Goal: Information Seeking & Learning: Check status

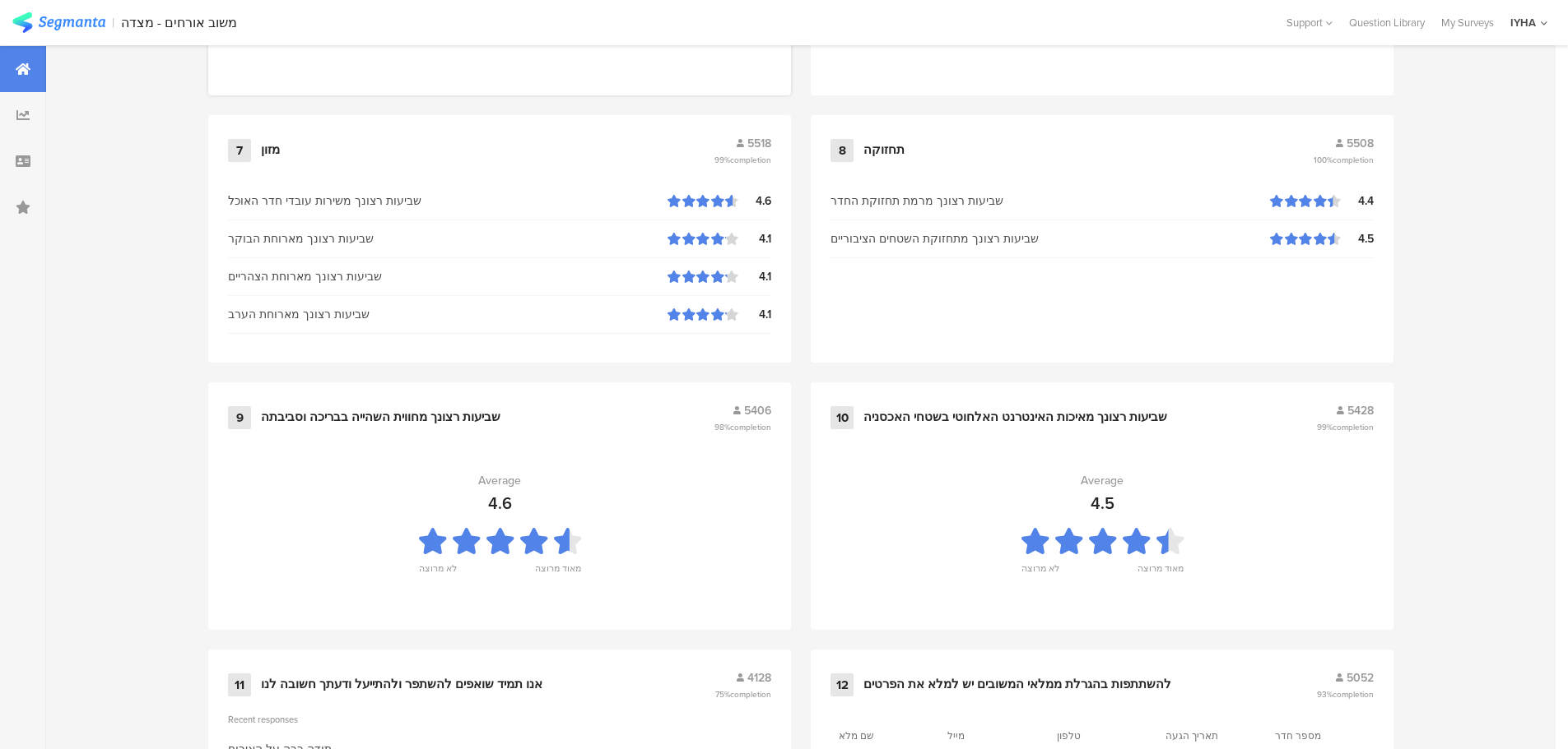
scroll to position [1664, 0]
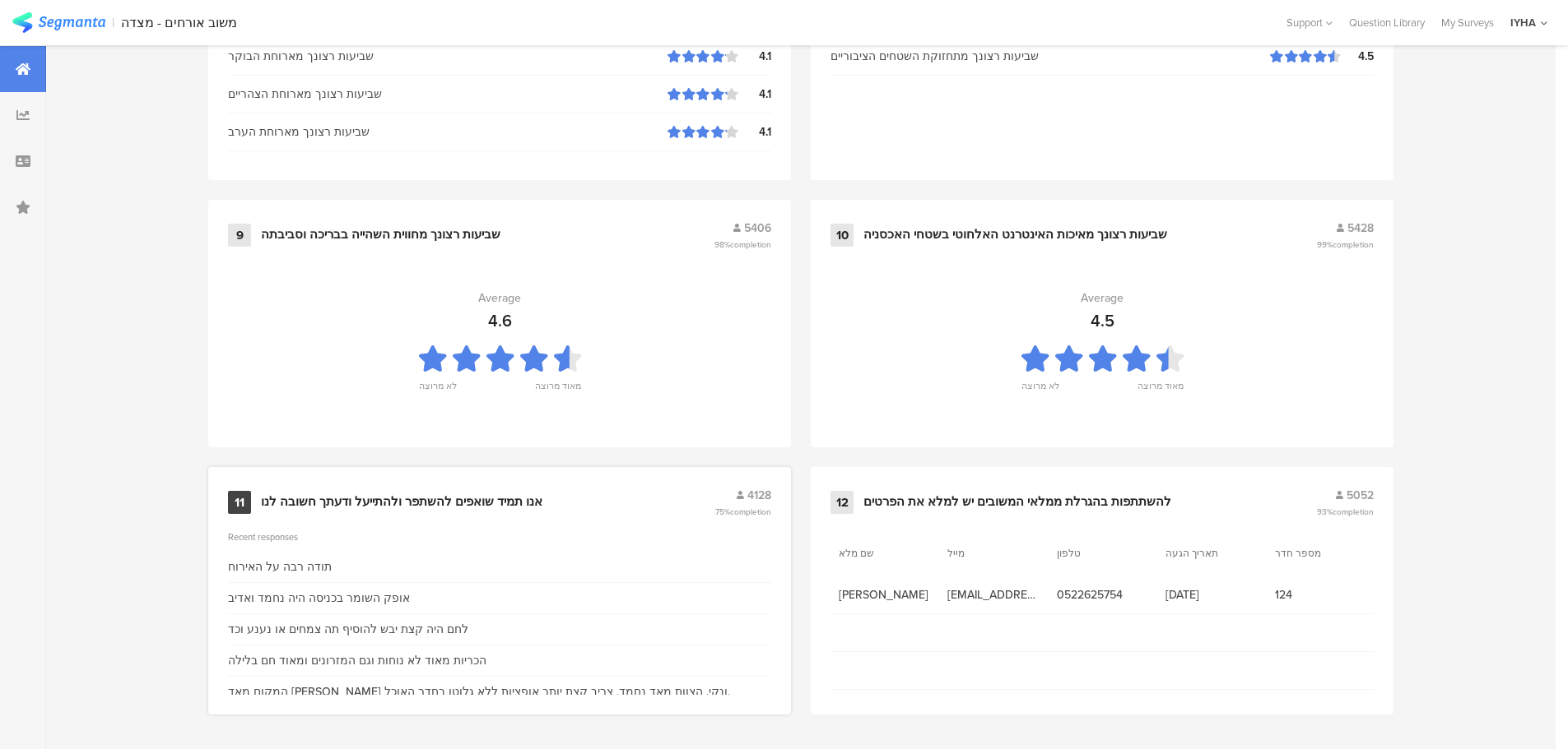
click at [356, 497] on div "אנו תמיד שואפים להשתפר ולהתייעל ודעתך חשובה לנו" at bounding box center [401, 502] width 281 height 17
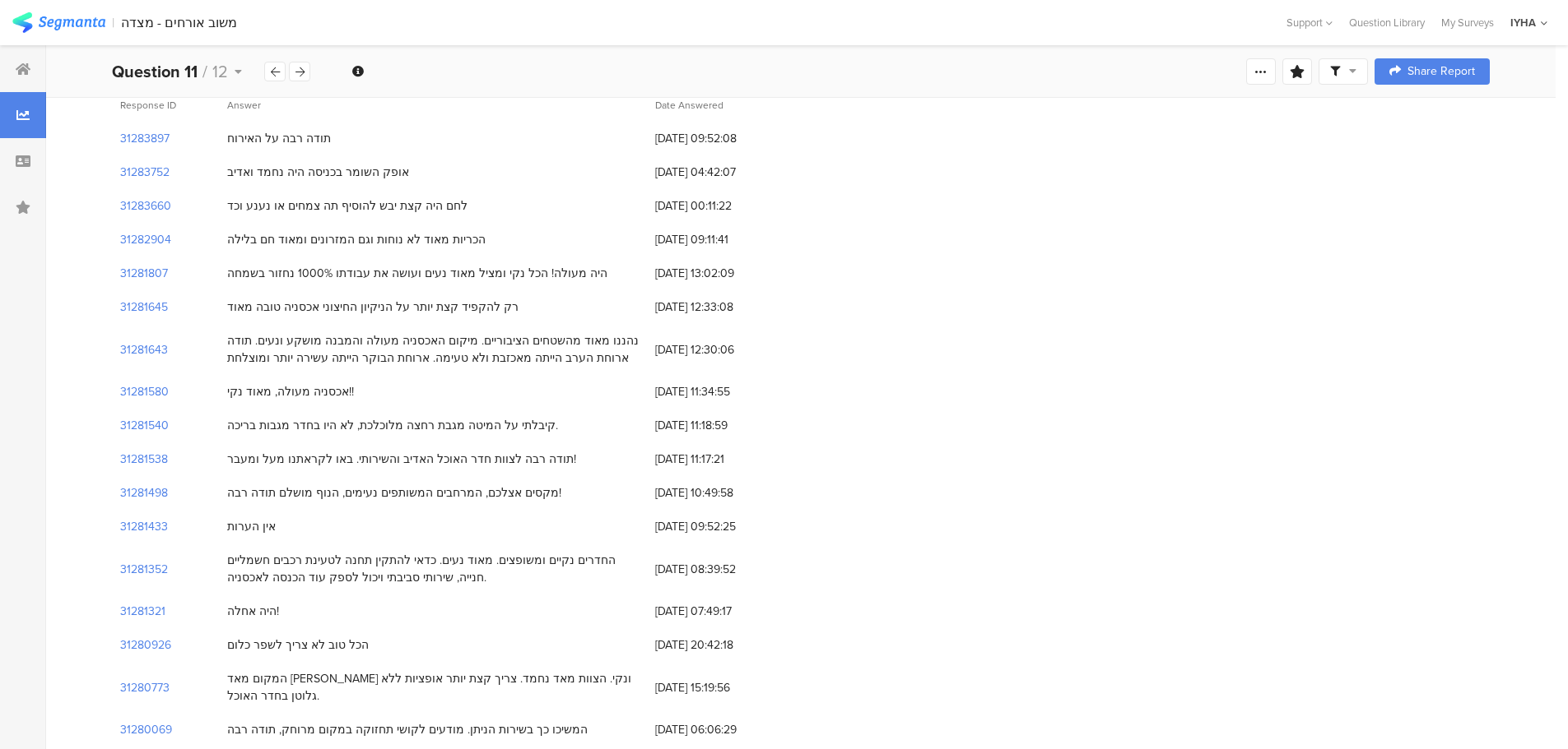
scroll to position [247, 0]
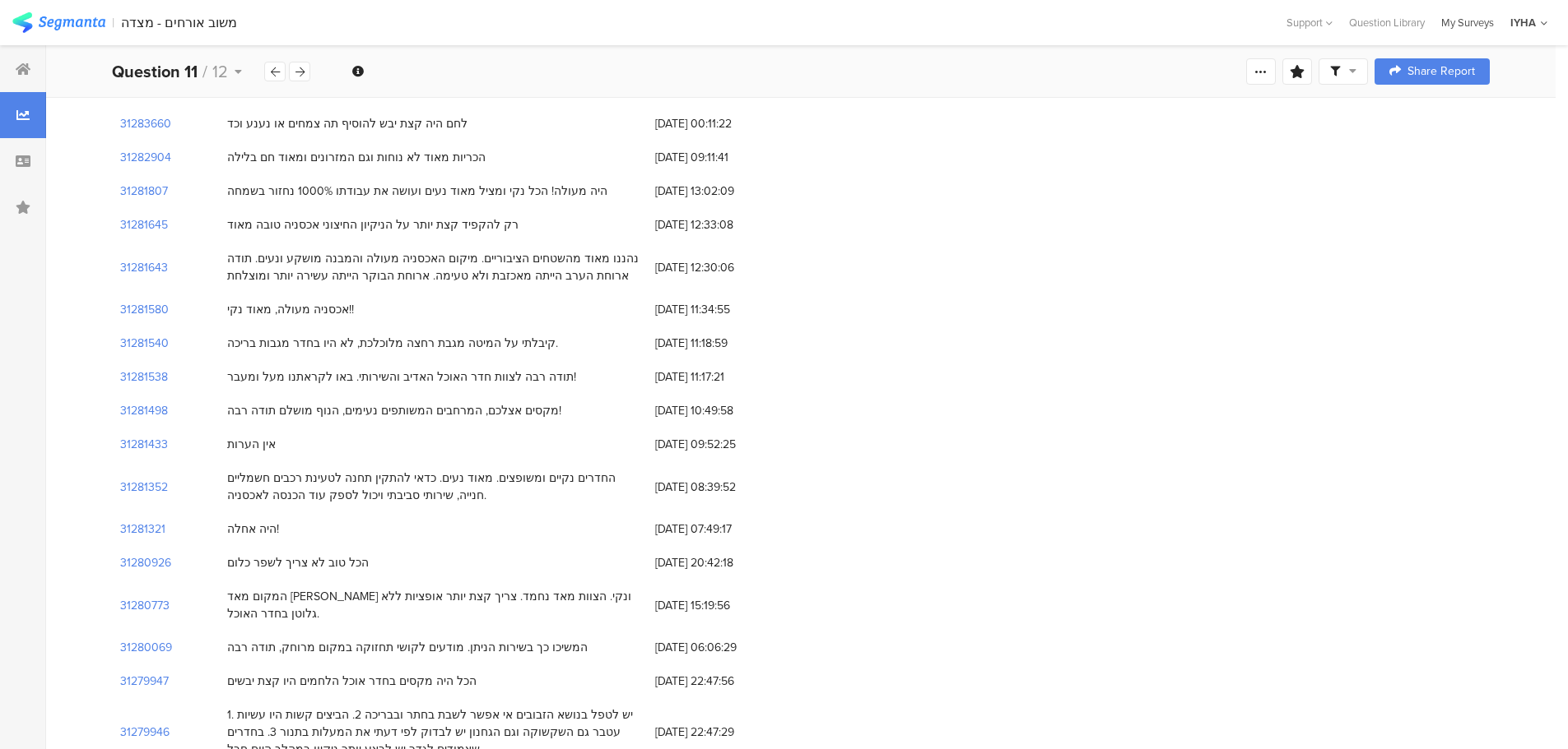
click at [1465, 24] on div "My Surveys" at bounding box center [1467, 23] width 69 height 16
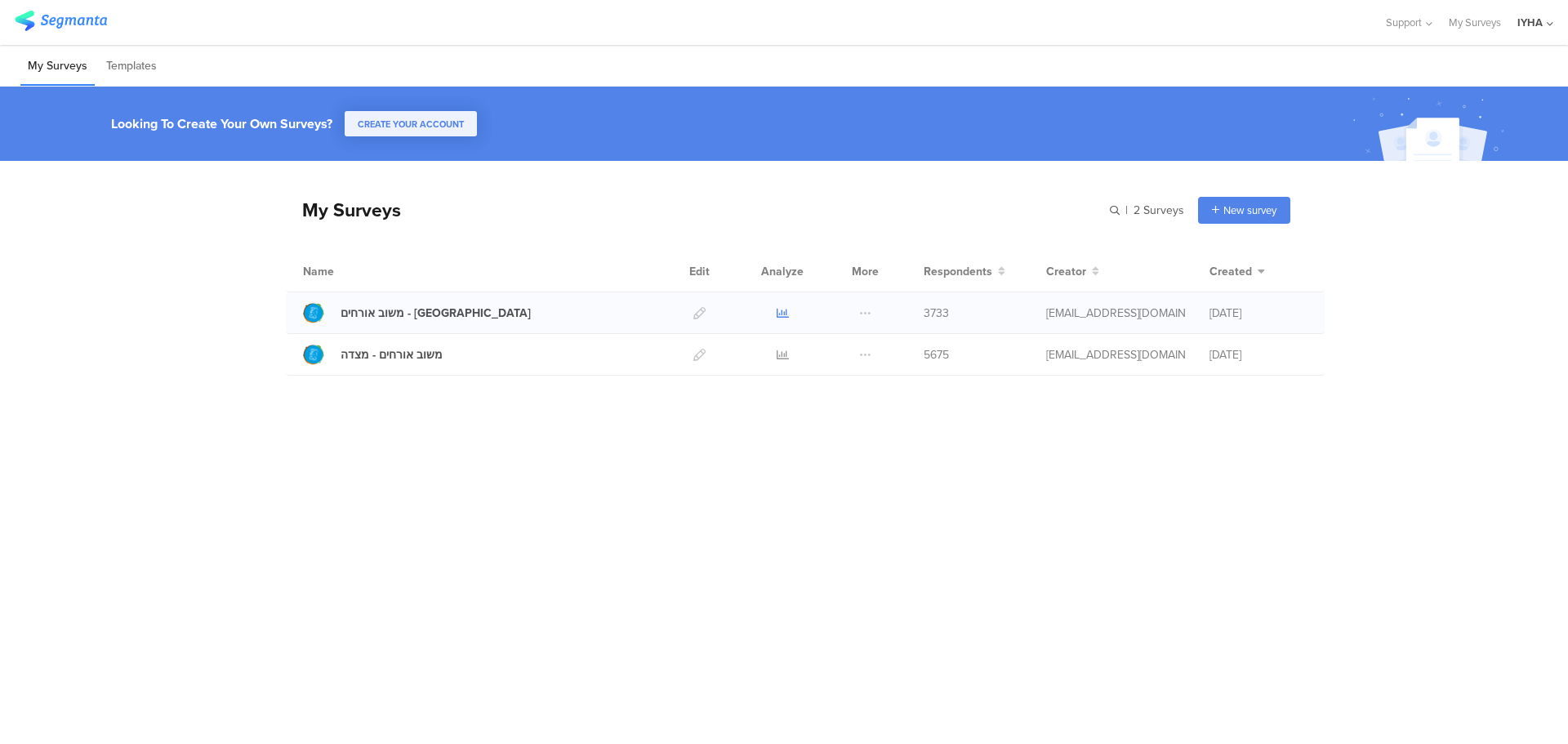
click at [782, 312] on icon at bounding box center [783, 313] width 12 height 12
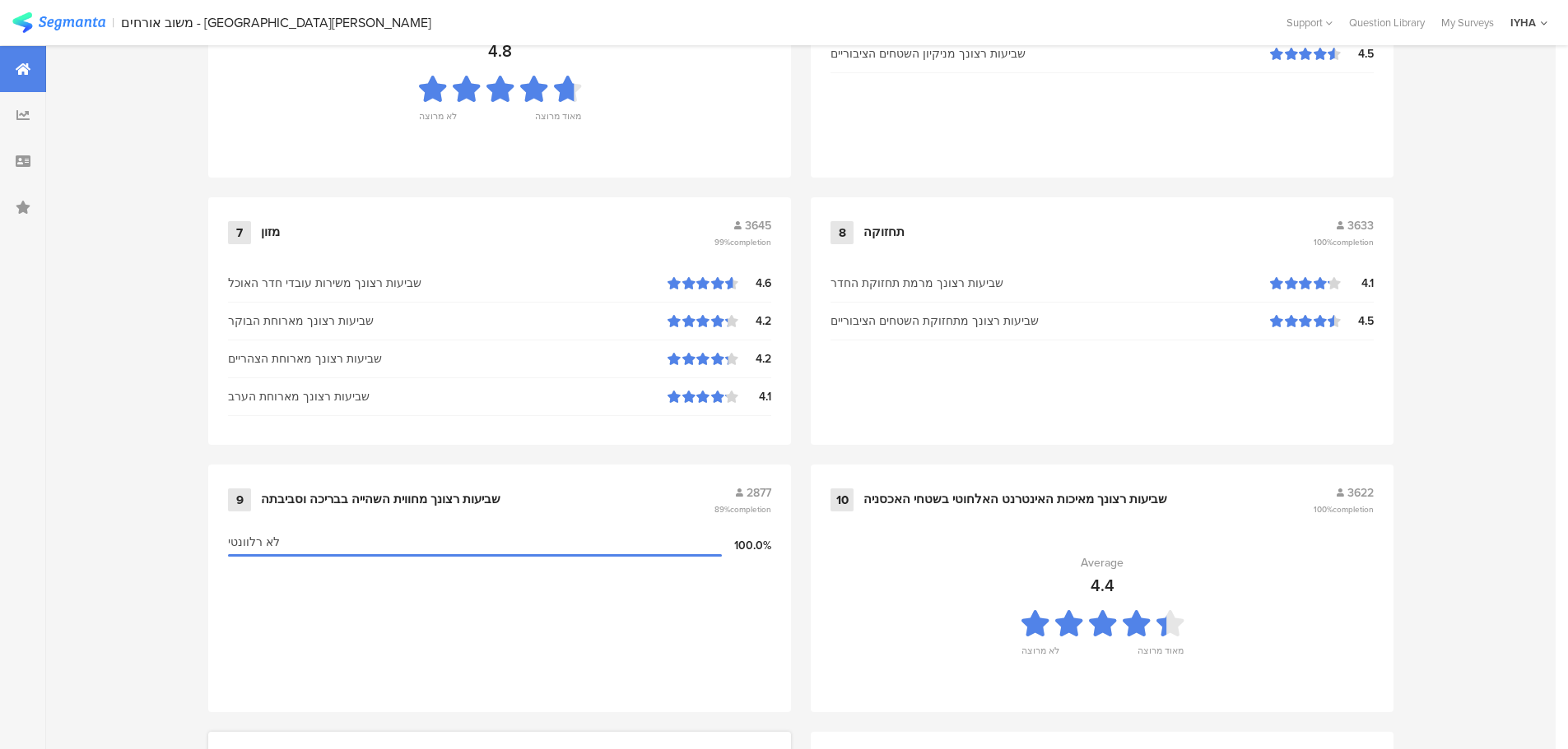
scroll to position [1664, 0]
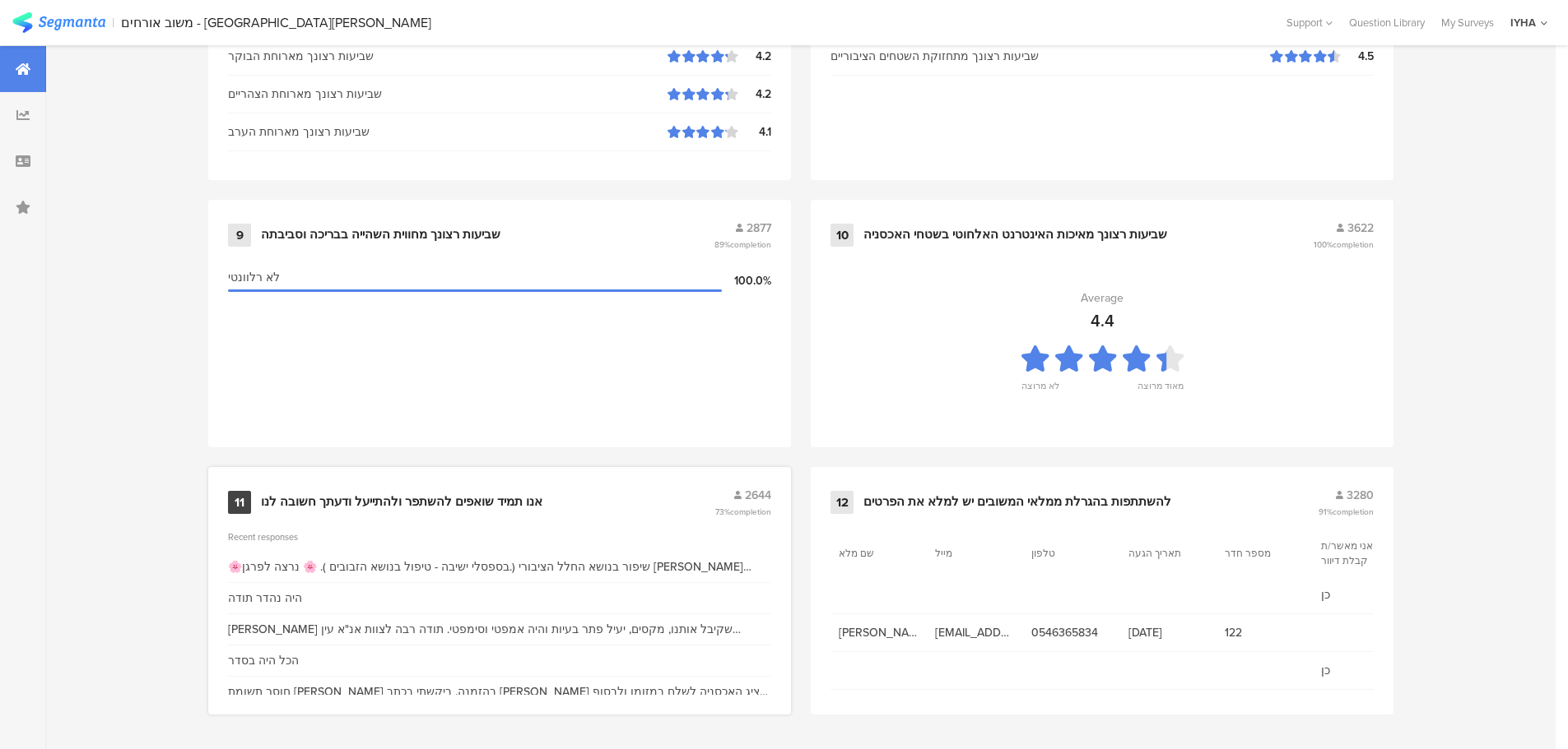
click at [408, 495] on div "אנו תמיד שואפים להשתפר ולהתייעל ודעתך חשובה לנו" at bounding box center [401, 502] width 281 height 17
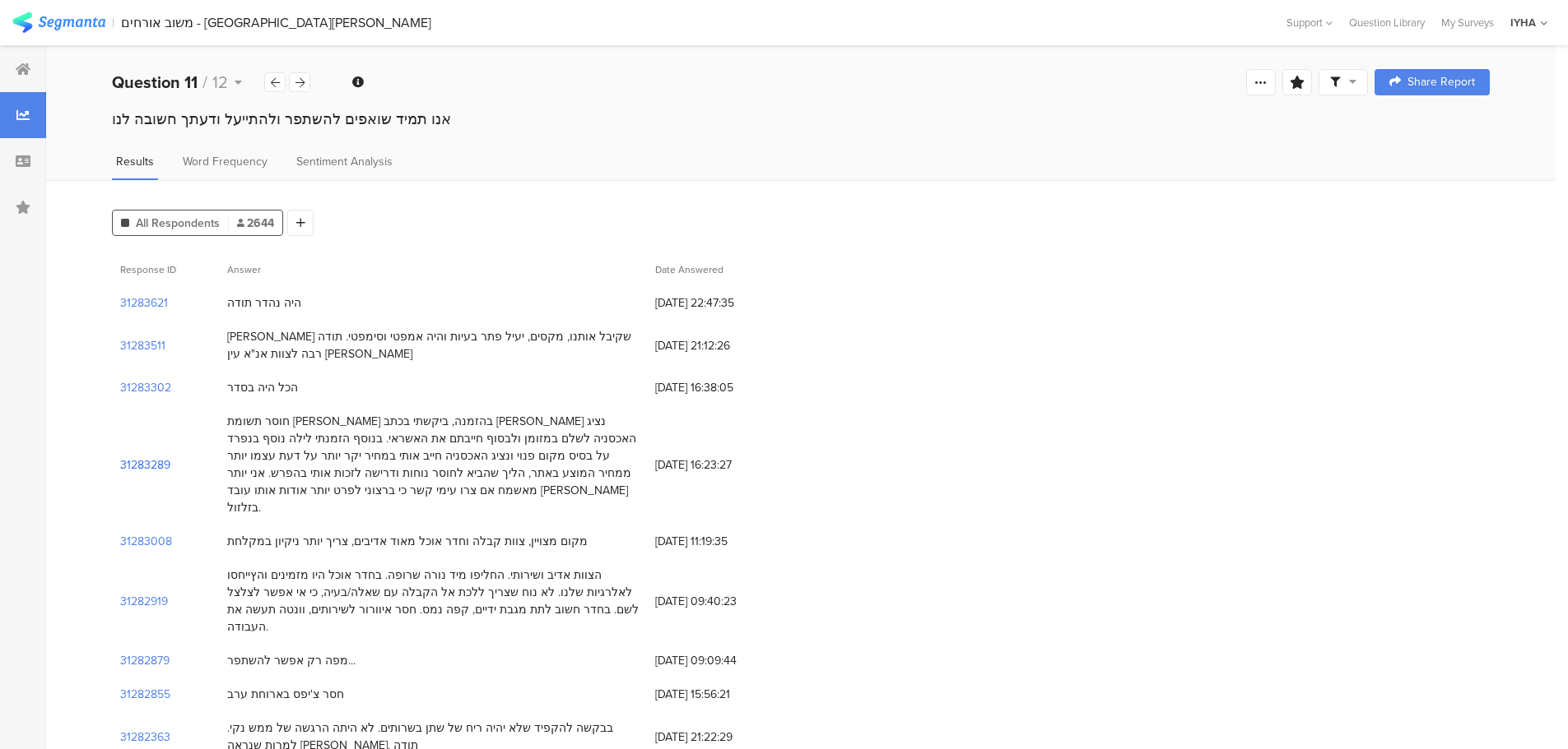
click at [145, 456] on section "31283289" at bounding box center [145, 465] width 50 height 18
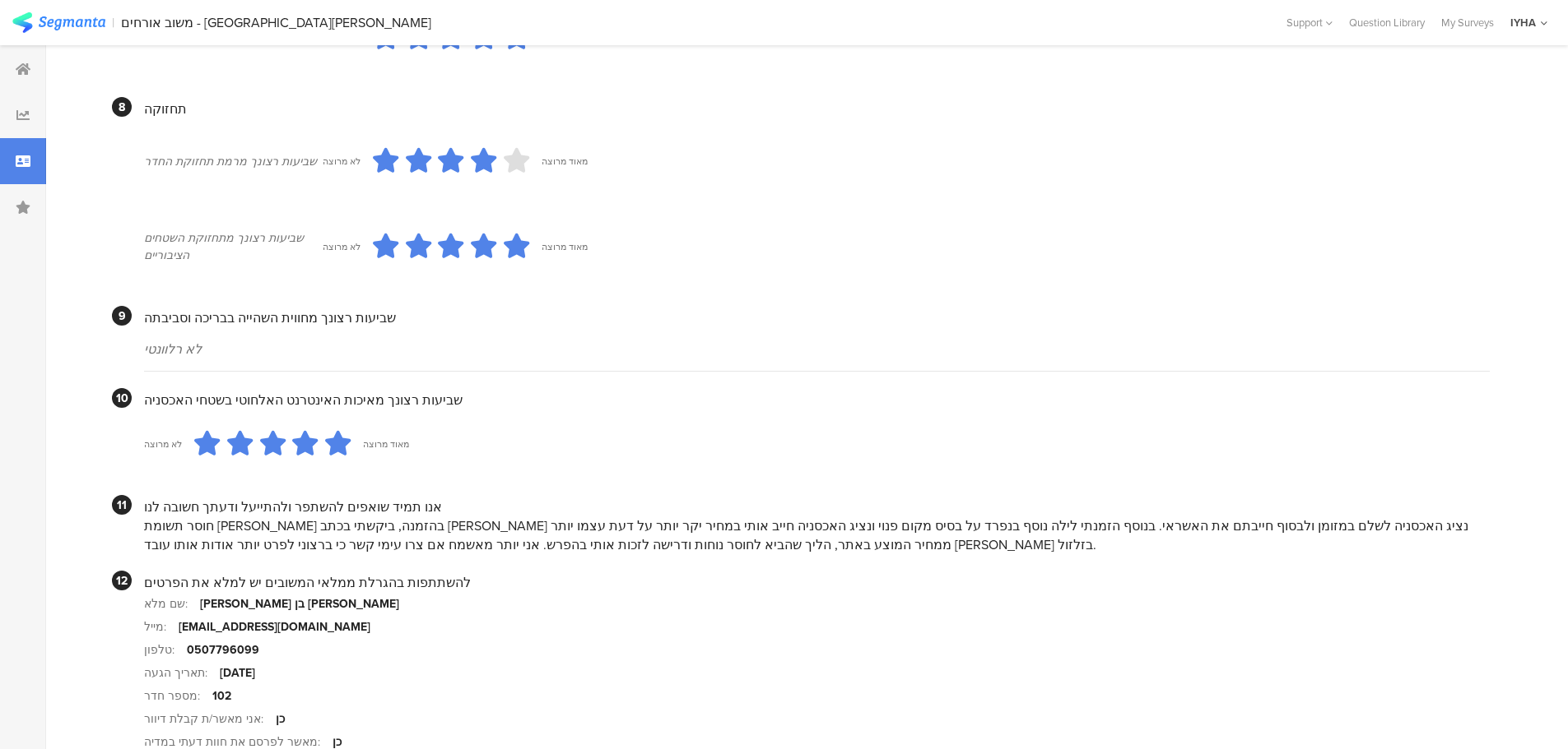
scroll to position [1424, 0]
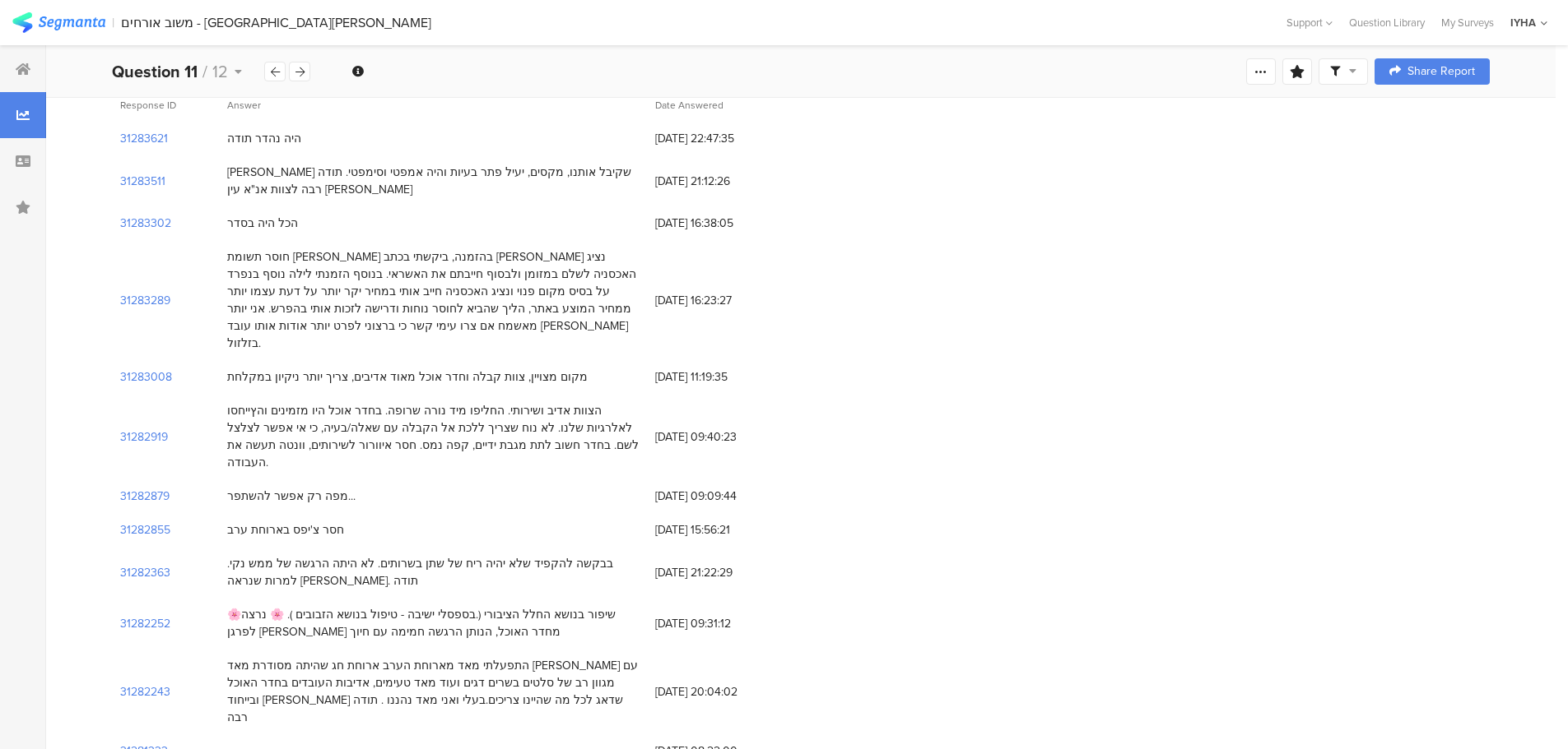
scroll to position [247, 0]
